Goal: Navigation & Orientation: Find specific page/section

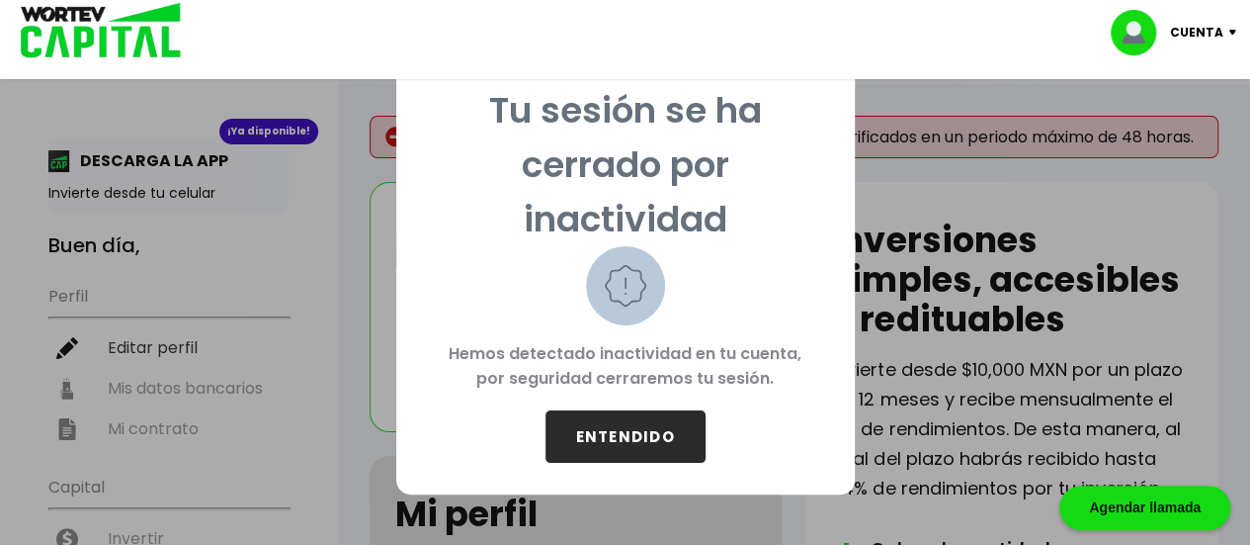
click at [576, 431] on button "ENTENDIDO" at bounding box center [626, 436] width 160 height 52
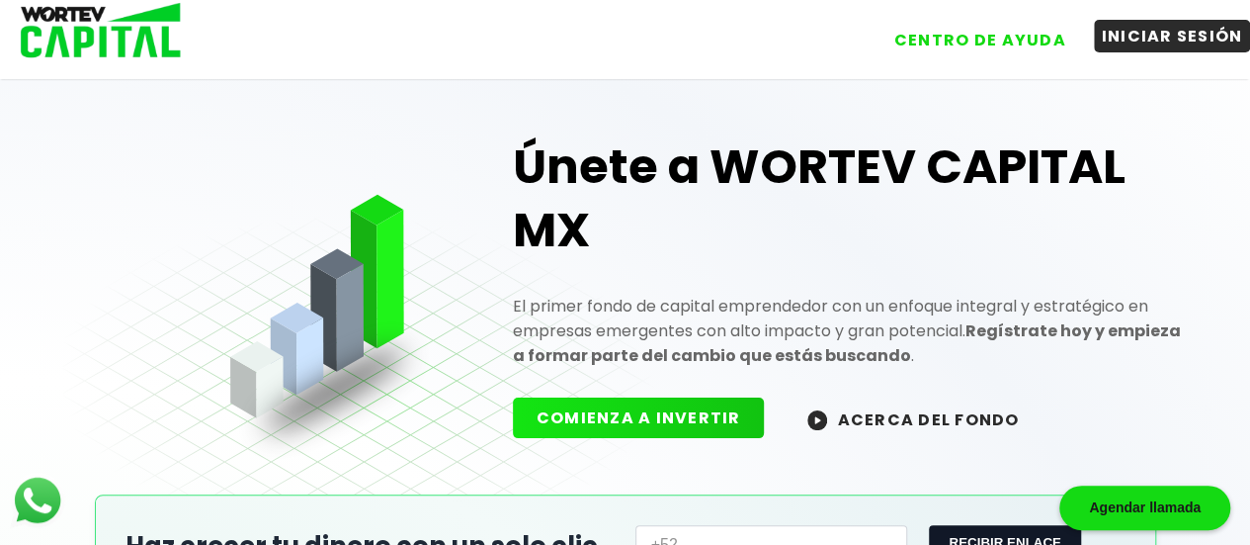
click at [1164, 40] on button "INICIAR SESIÓN" at bounding box center [1172, 36] width 157 height 33
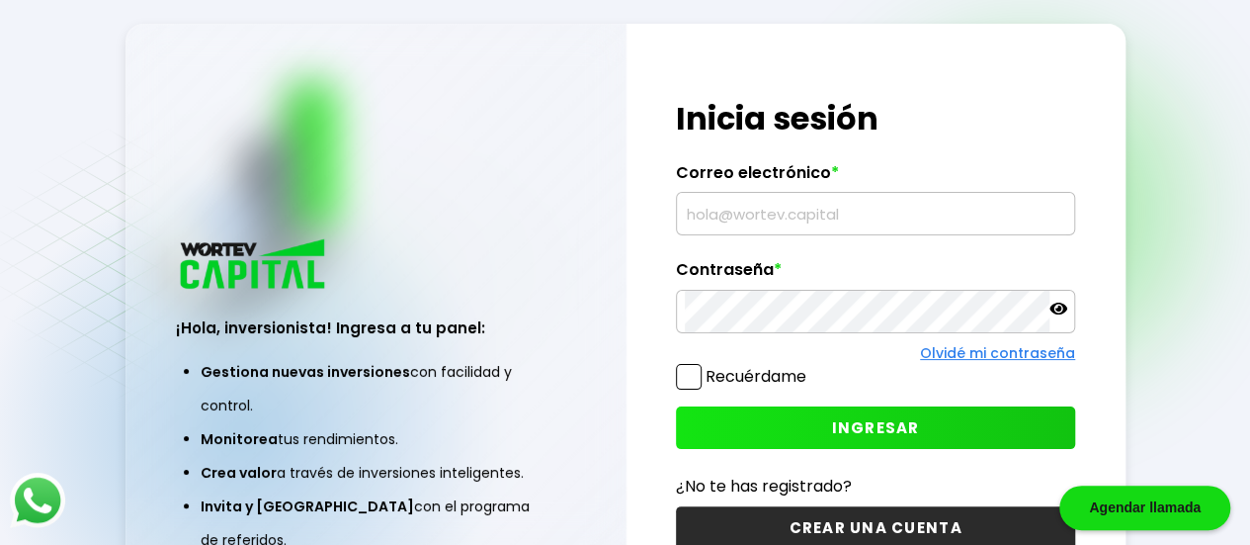
click at [717, 208] on input "text" at bounding box center [876, 214] width 382 height 42
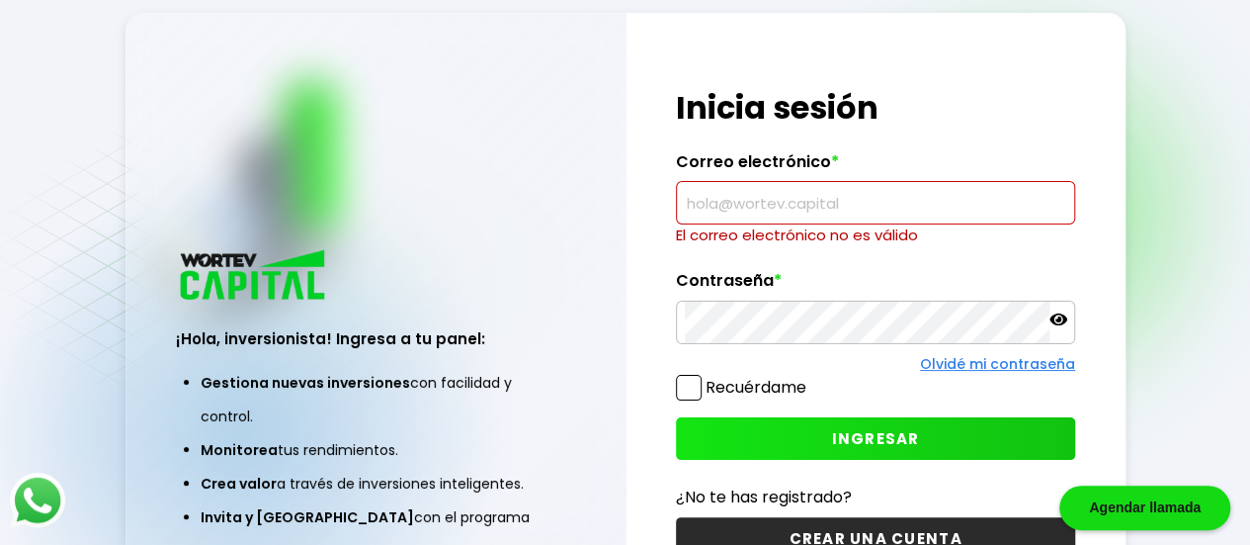
type input "[EMAIL_ADDRESS][DOMAIN_NAME]"
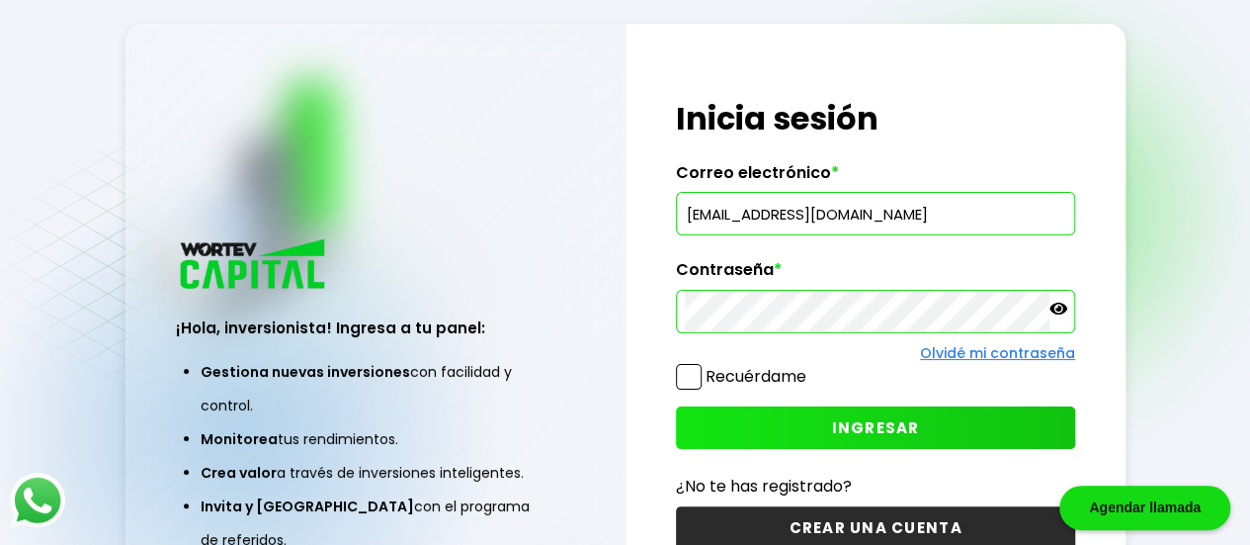
click at [707, 371] on label "Recuérdame" at bounding box center [756, 376] width 101 height 23
click at [811, 367] on input "Recuérdame" at bounding box center [811, 367] width 0 height 0
click at [955, 429] on button "INGRESAR" at bounding box center [875, 427] width 399 height 43
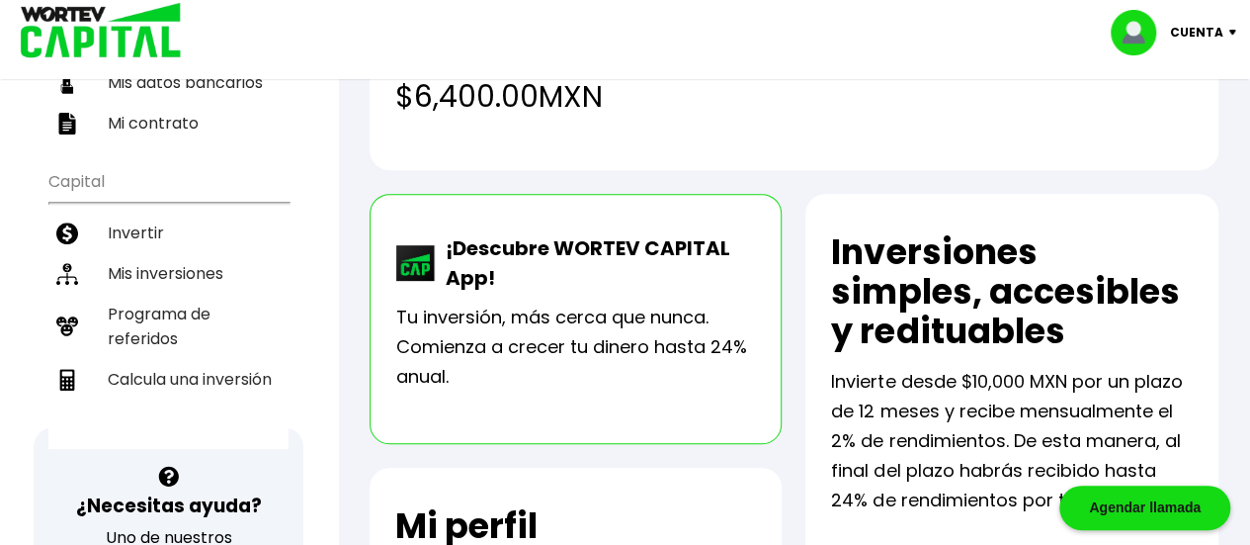
scroll to position [332, 0]
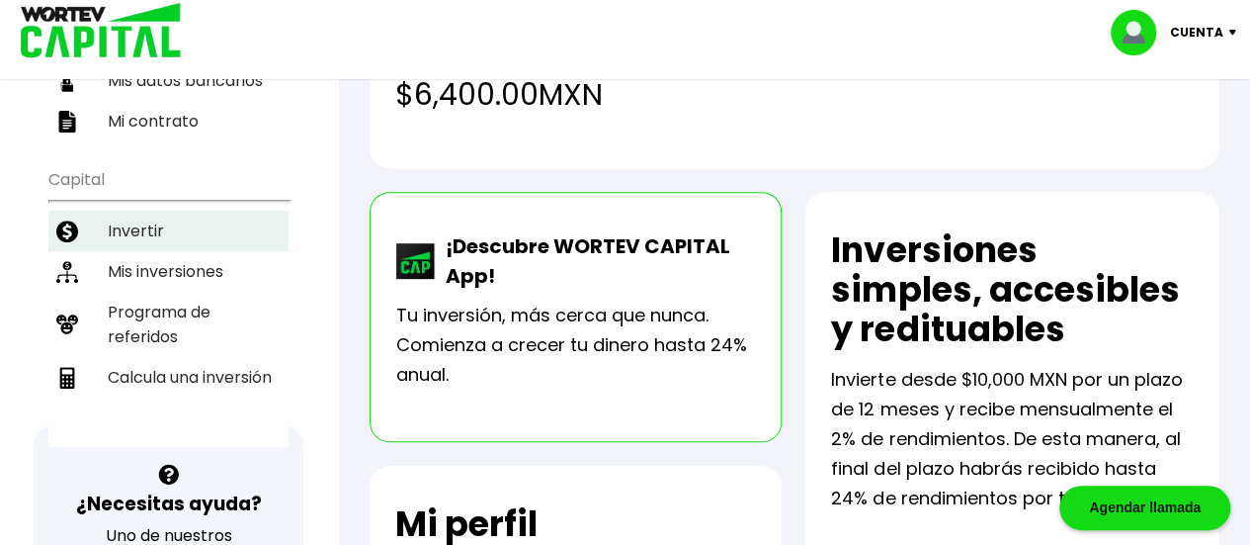
click at [123, 211] on li "Invertir" at bounding box center [168, 231] width 240 height 41
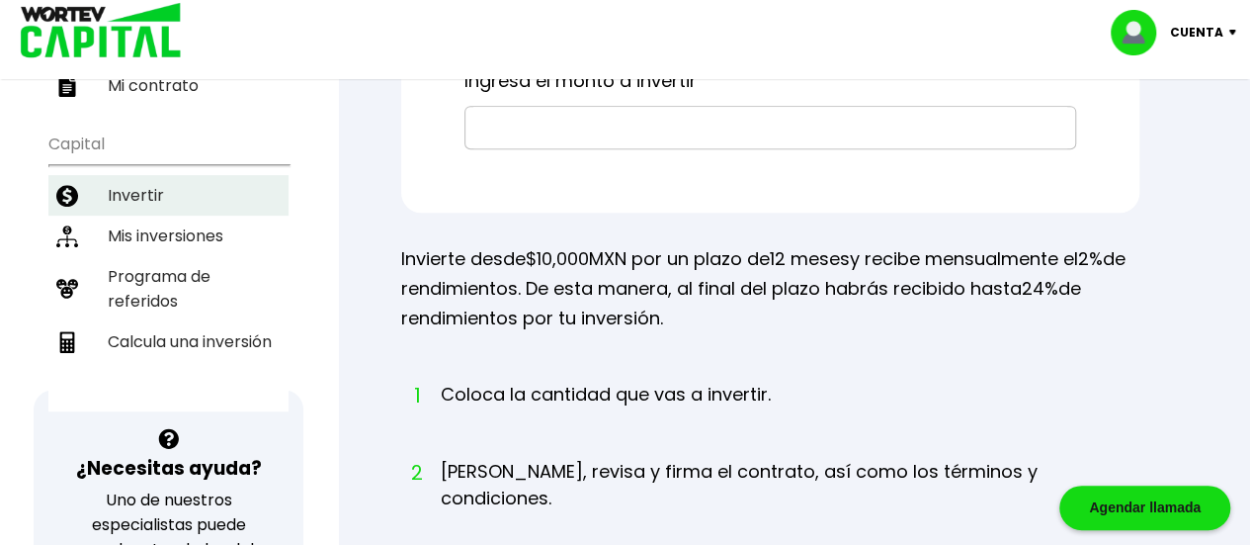
scroll to position [370, 0]
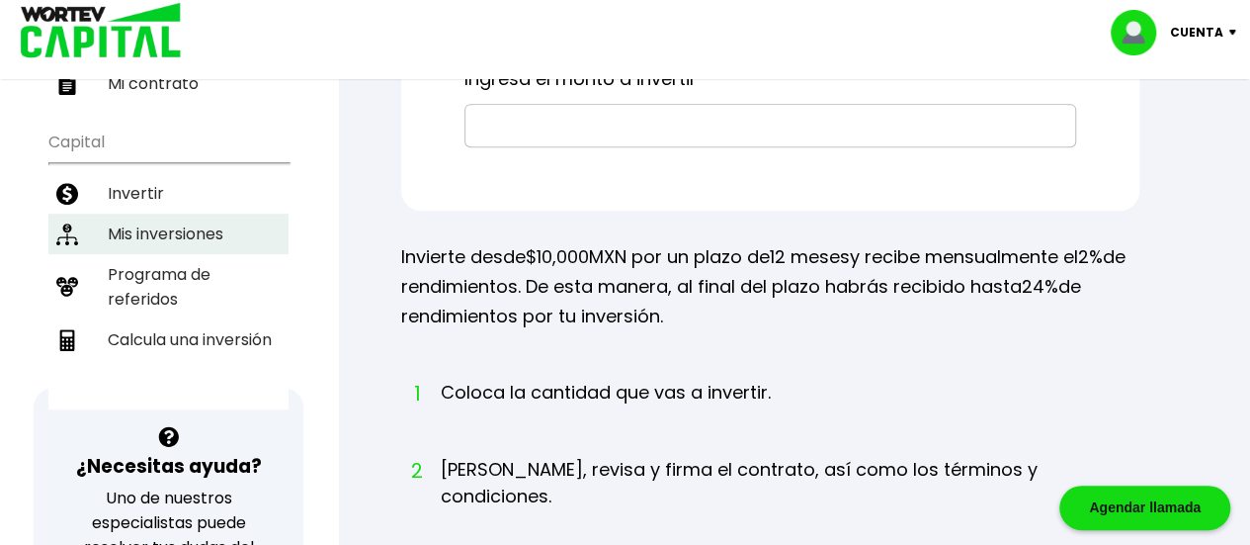
click at [127, 213] on li "Mis inversiones" at bounding box center [168, 233] width 240 height 41
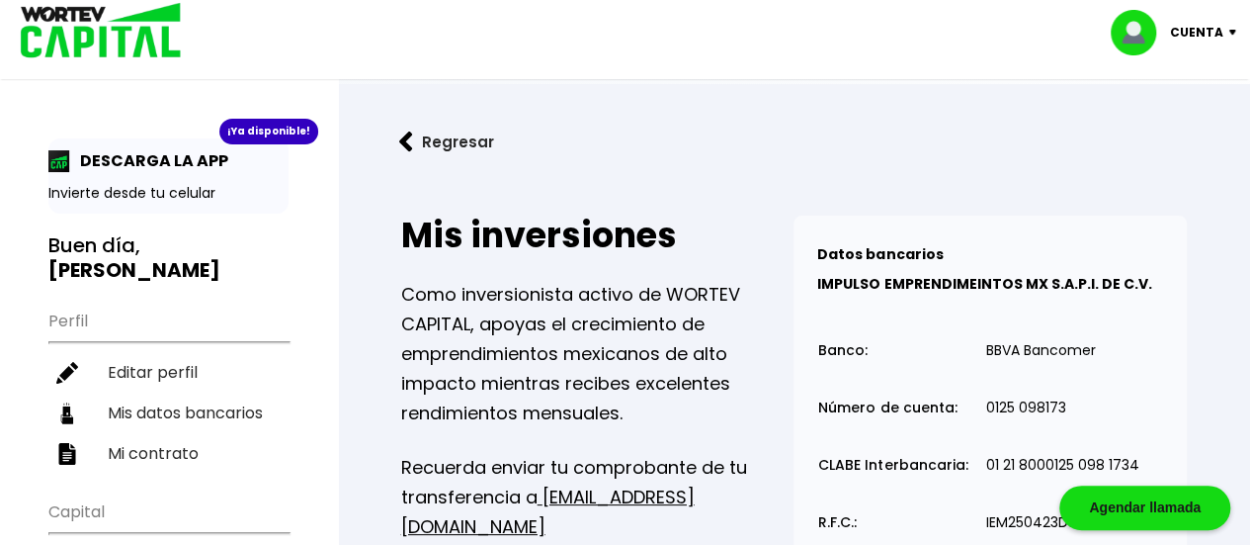
click at [1117, 167] on link "Regresar" at bounding box center [794, 142] width 849 height 52
